Goal: Task Accomplishment & Management: Manage account settings

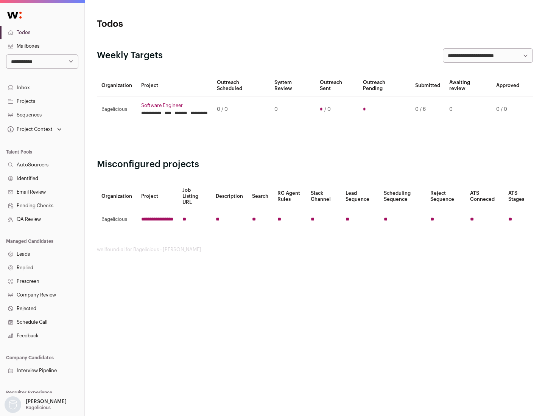
click at [42, 101] on link "Projects" at bounding box center [42, 102] width 84 height 14
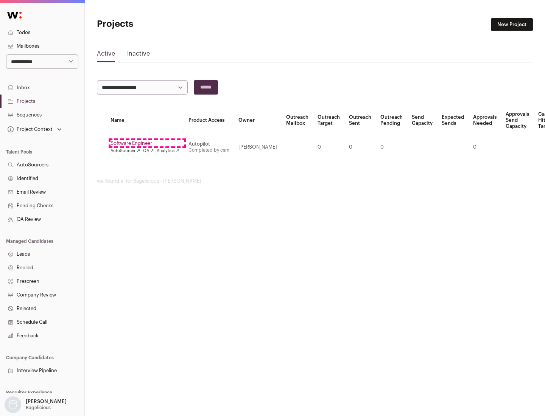
click at [147, 143] on link "Software Engineer" at bounding box center [145, 143] width 69 height 6
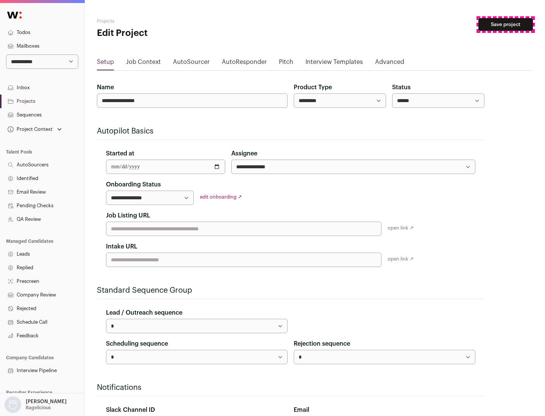
click at [506, 25] on button "Save project" at bounding box center [505, 24] width 54 height 13
